Goal: Task Accomplishment & Management: Manage account settings

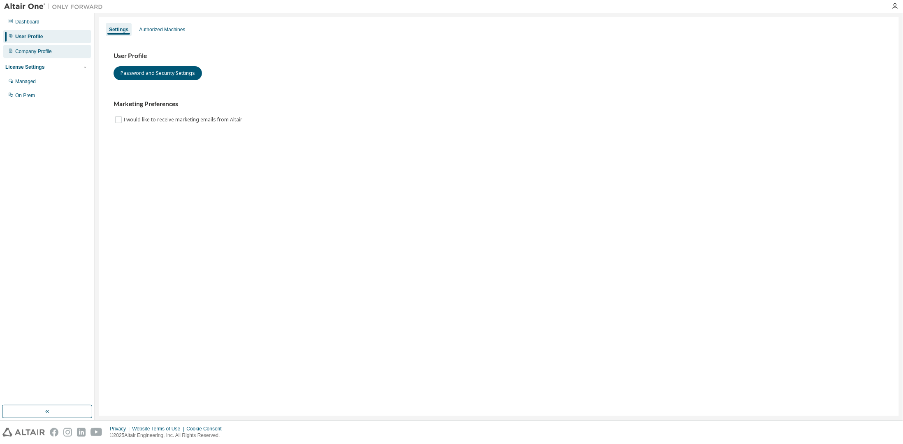
click at [51, 53] on div "Company Profile" at bounding box center [47, 51] width 88 height 13
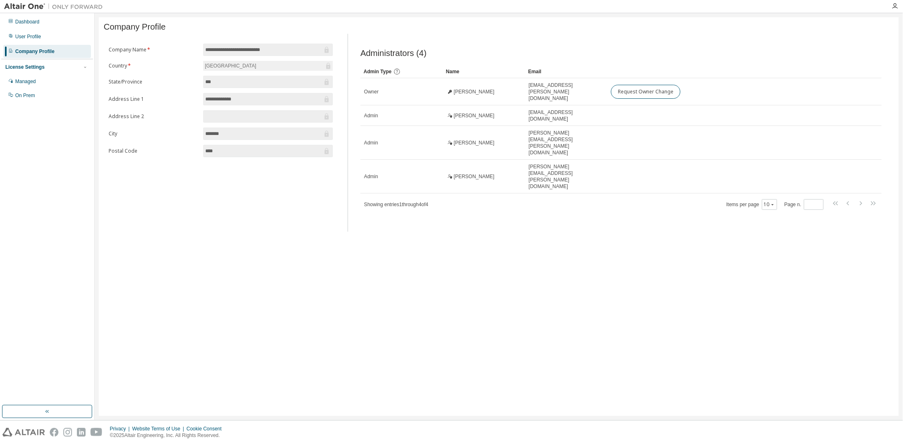
click at [505, 206] on div "**********" at bounding box center [499, 216] width 800 height 398
click at [23, 38] on div "User Profile" at bounding box center [28, 36] width 26 height 7
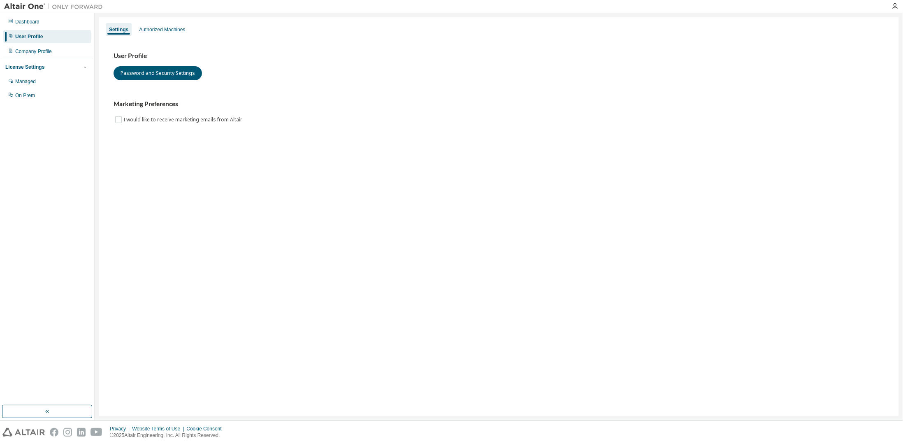
click at [155, 156] on div "Settings Authorized Machines User Profile Password and Security Settings Market…" at bounding box center [499, 216] width 800 height 398
click at [23, 4] on img at bounding box center [55, 6] width 103 height 8
click at [154, 74] on button "Password and Security Settings" at bounding box center [157, 73] width 88 height 14
